Goal: Task Accomplishment & Management: Manage account settings

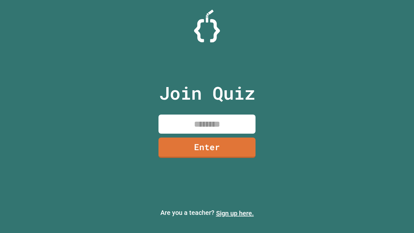
click at [235, 213] on link "Sign up here." at bounding box center [235, 213] width 38 height 8
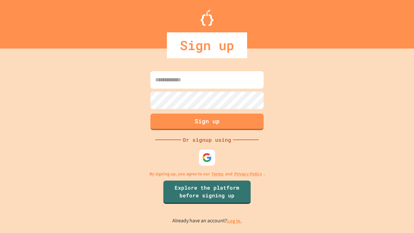
click at [235, 221] on link "Log in." at bounding box center [234, 220] width 15 height 7
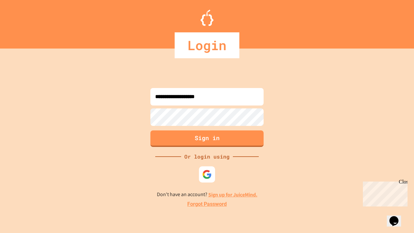
type input "**********"
